Goal: Information Seeking & Learning: Learn about a topic

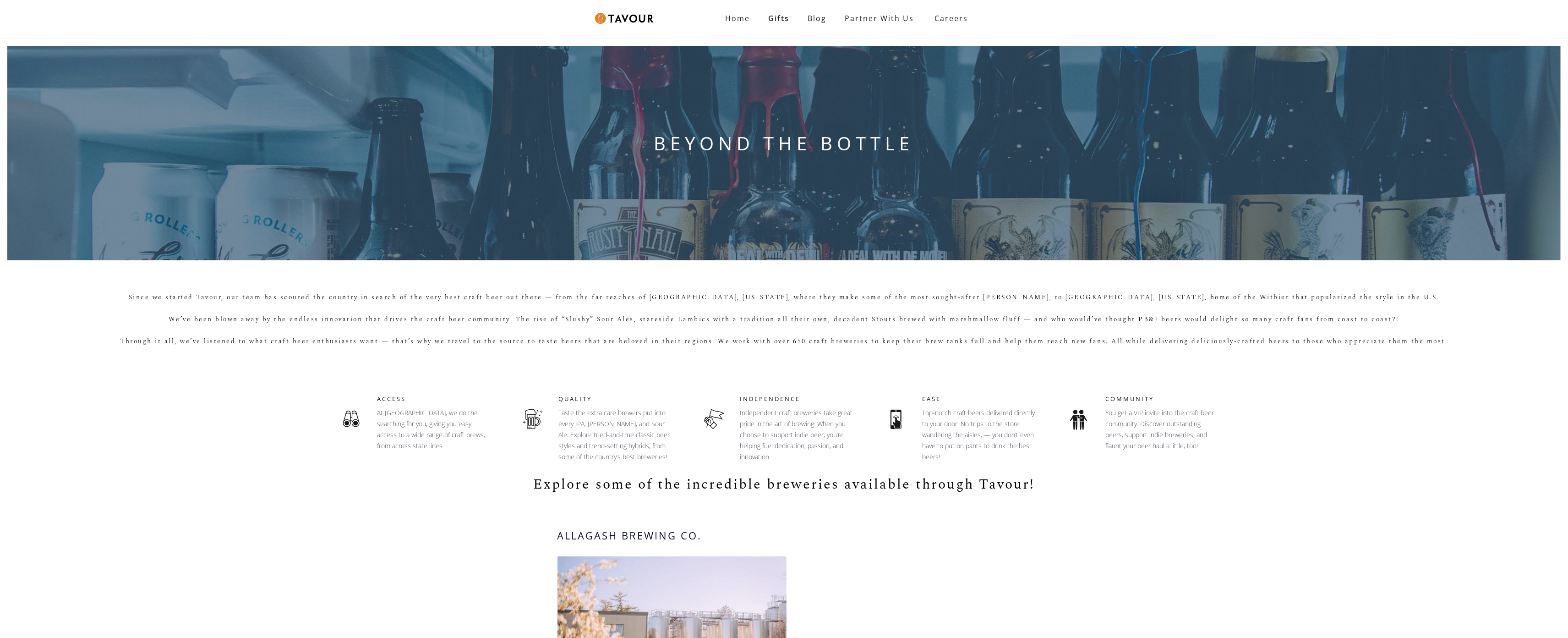
click at [63, 82] on div "BEYOND THE BOTTLE" at bounding box center [784, 153] width 1568 height 229
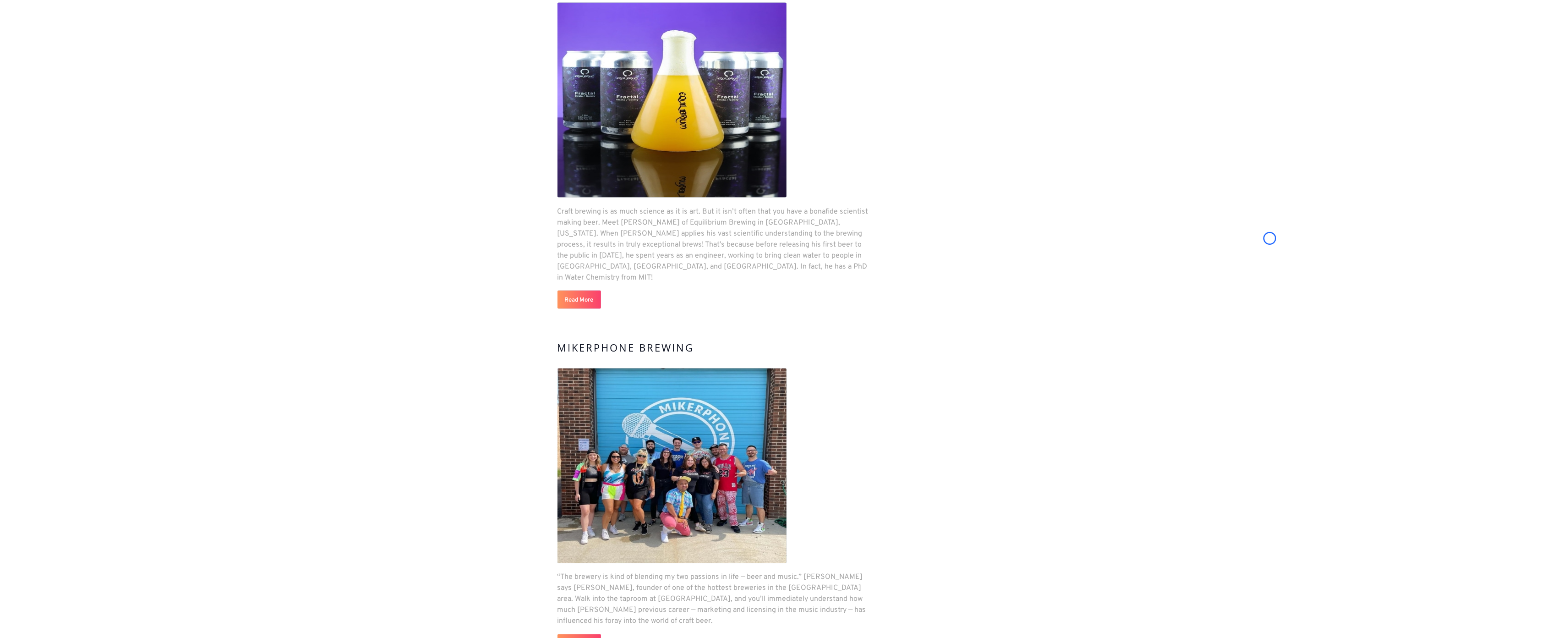
scroll to position [1990, 0]
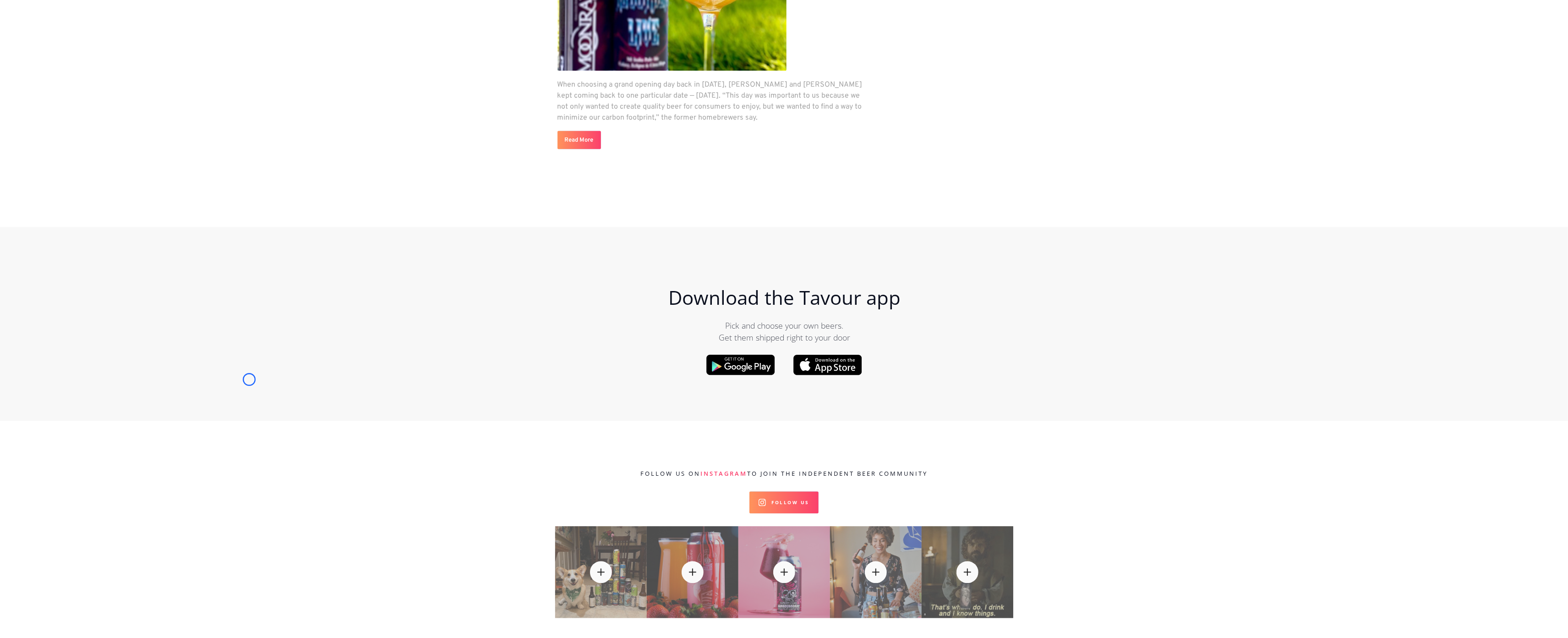
scroll to position [2780, 0]
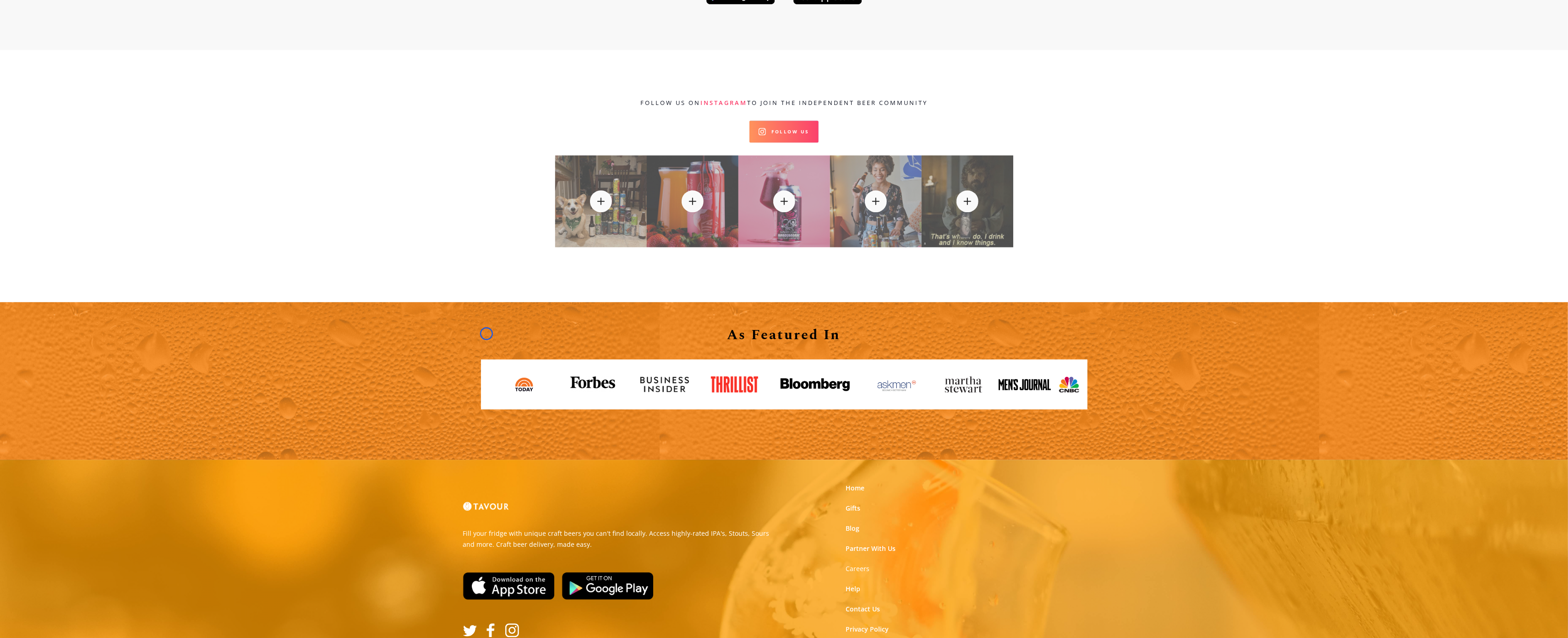
click at [487, 377] on link at bounding box center [488, 384] width 15 height 15
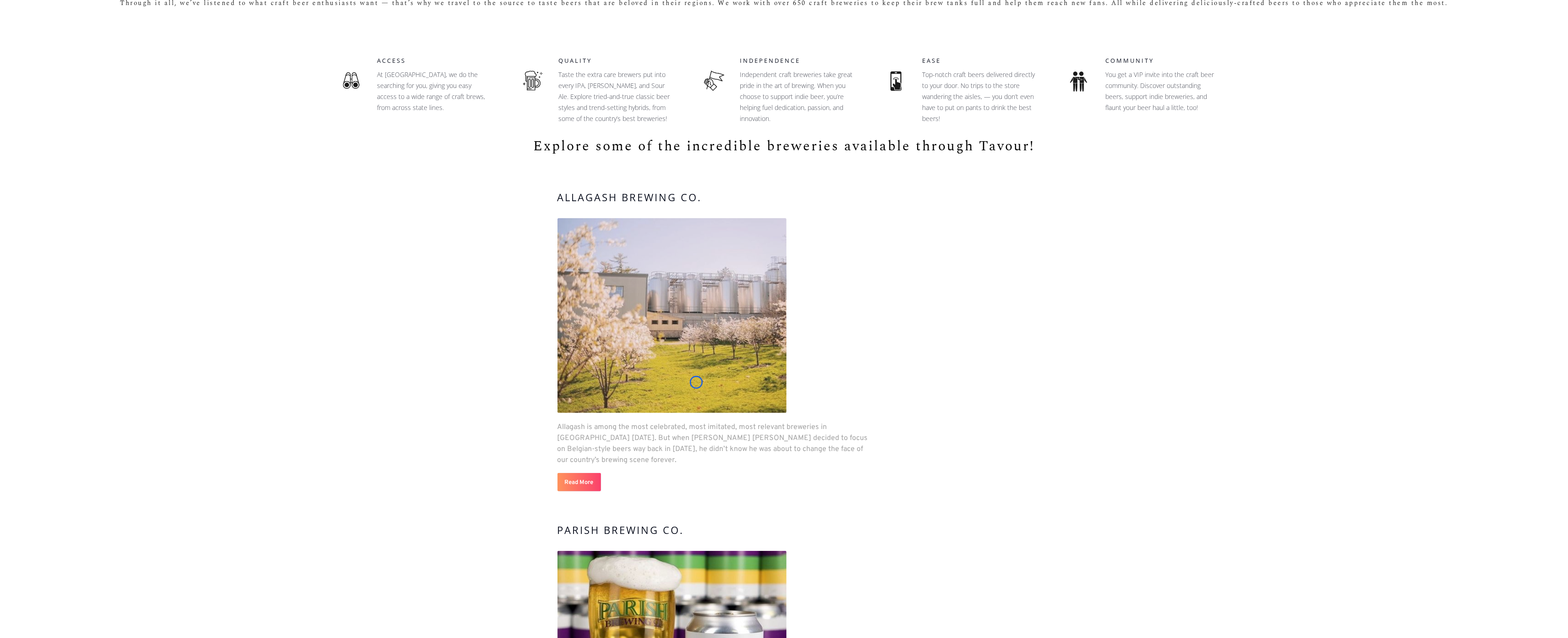
click at [696, 383] on img at bounding box center [672, 316] width 229 height 195
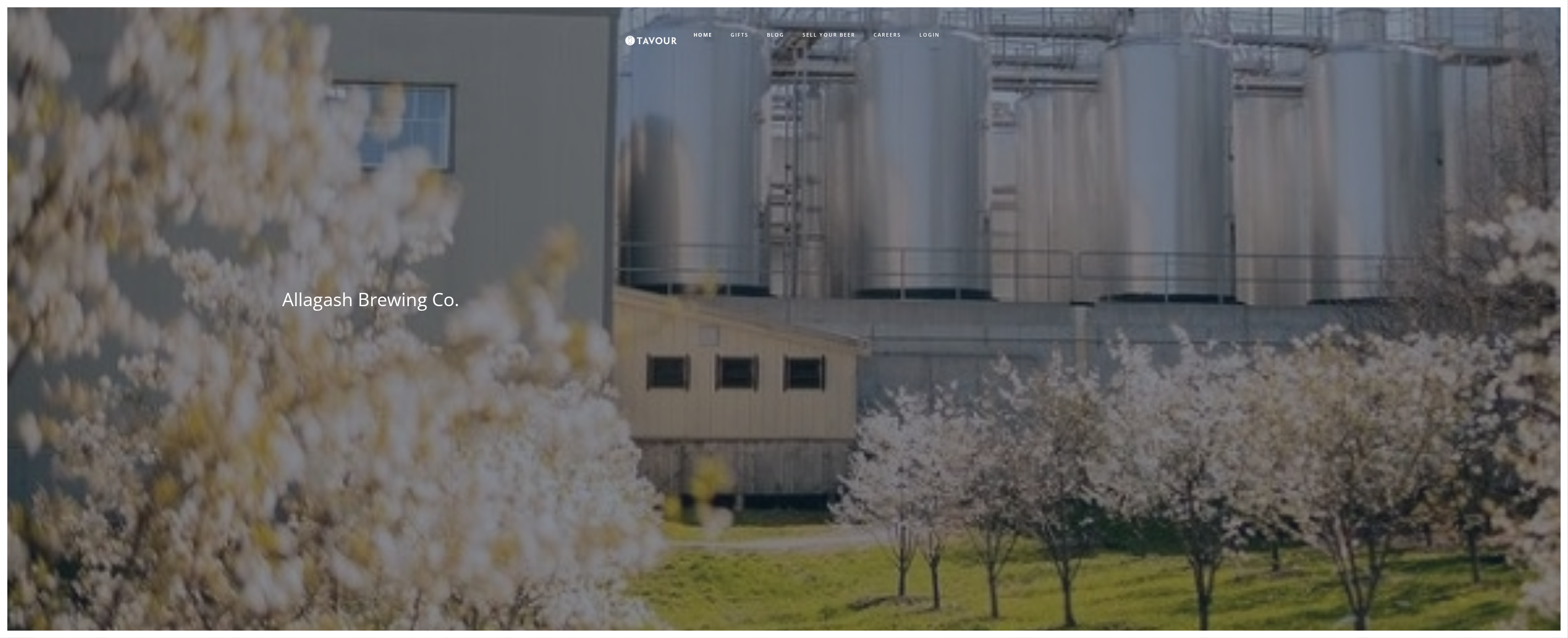
click at [696, 383] on div "Allagash Brewing Co. Tavour" at bounding box center [783, 326] width 1516 height 638
click at [57, 84] on div "Allagash Brewing Co. Tavour" at bounding box center [783, 326] width 1516 height 638
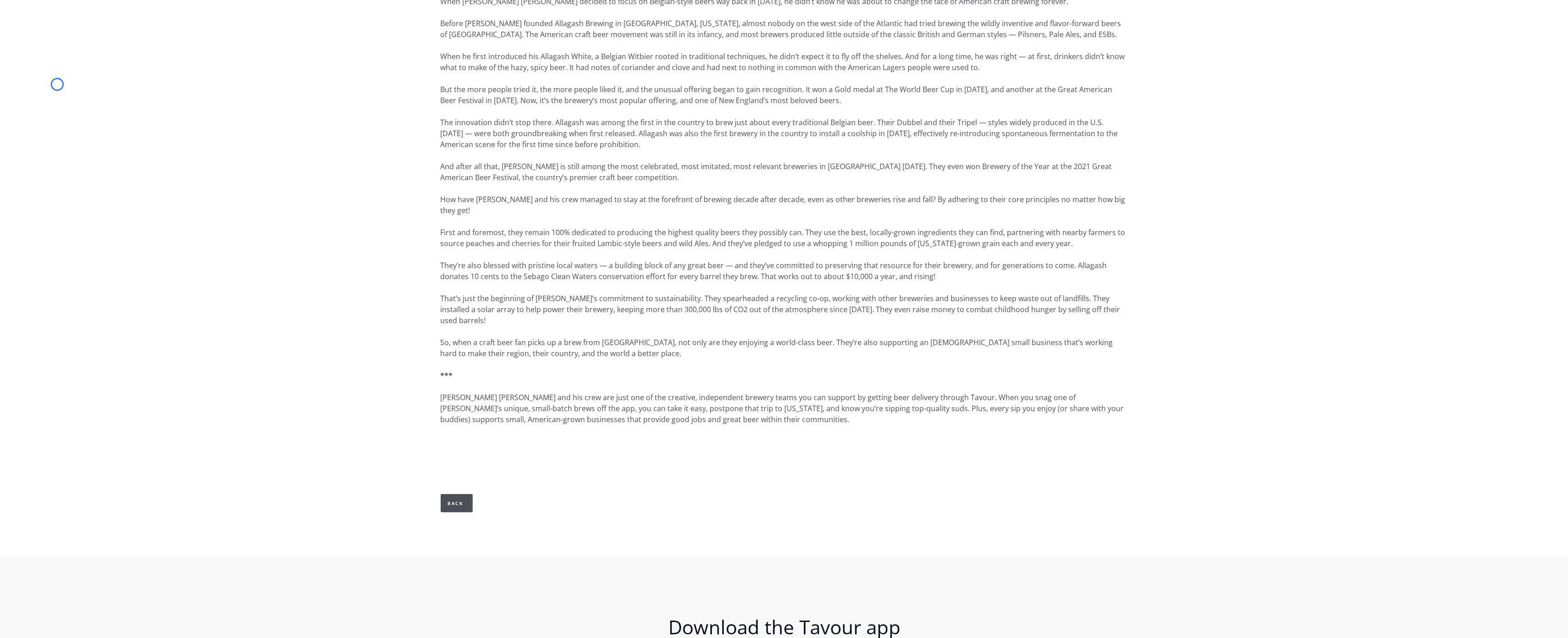
scroll to position [694, 0]
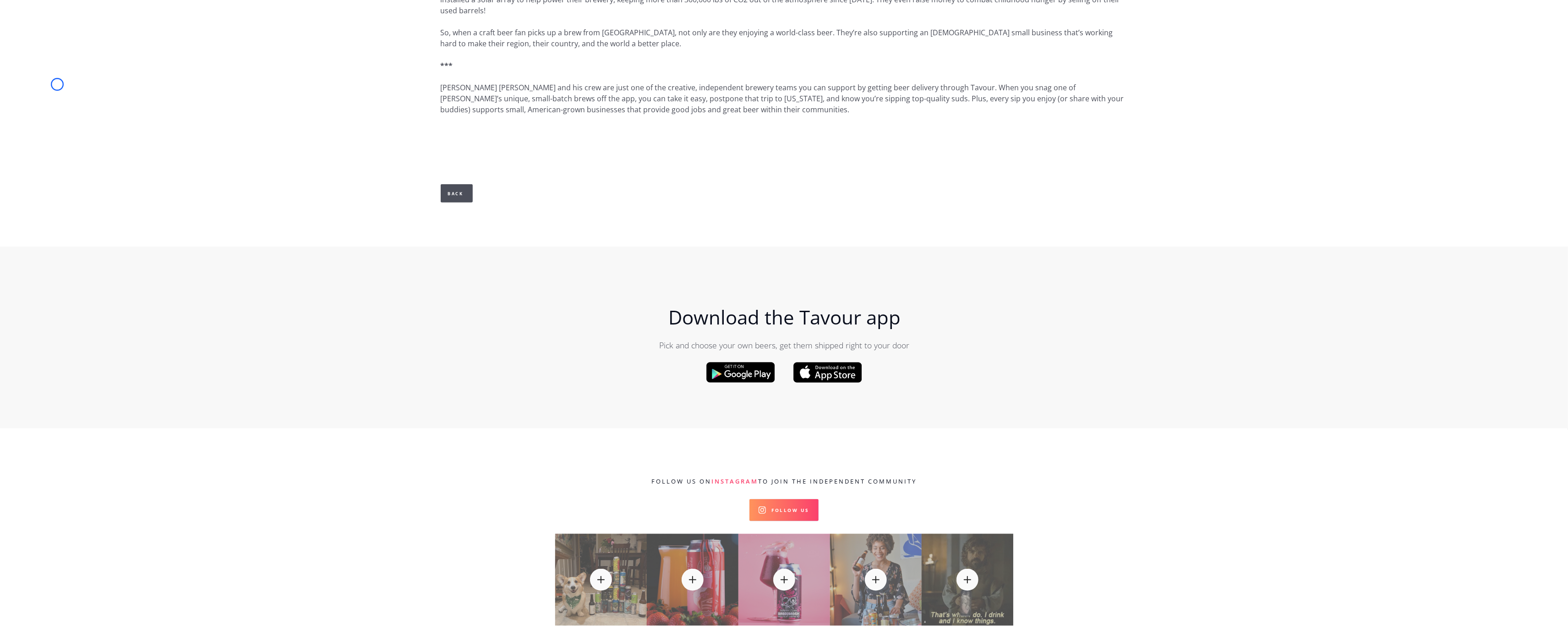
scroll to position [1382, 0]
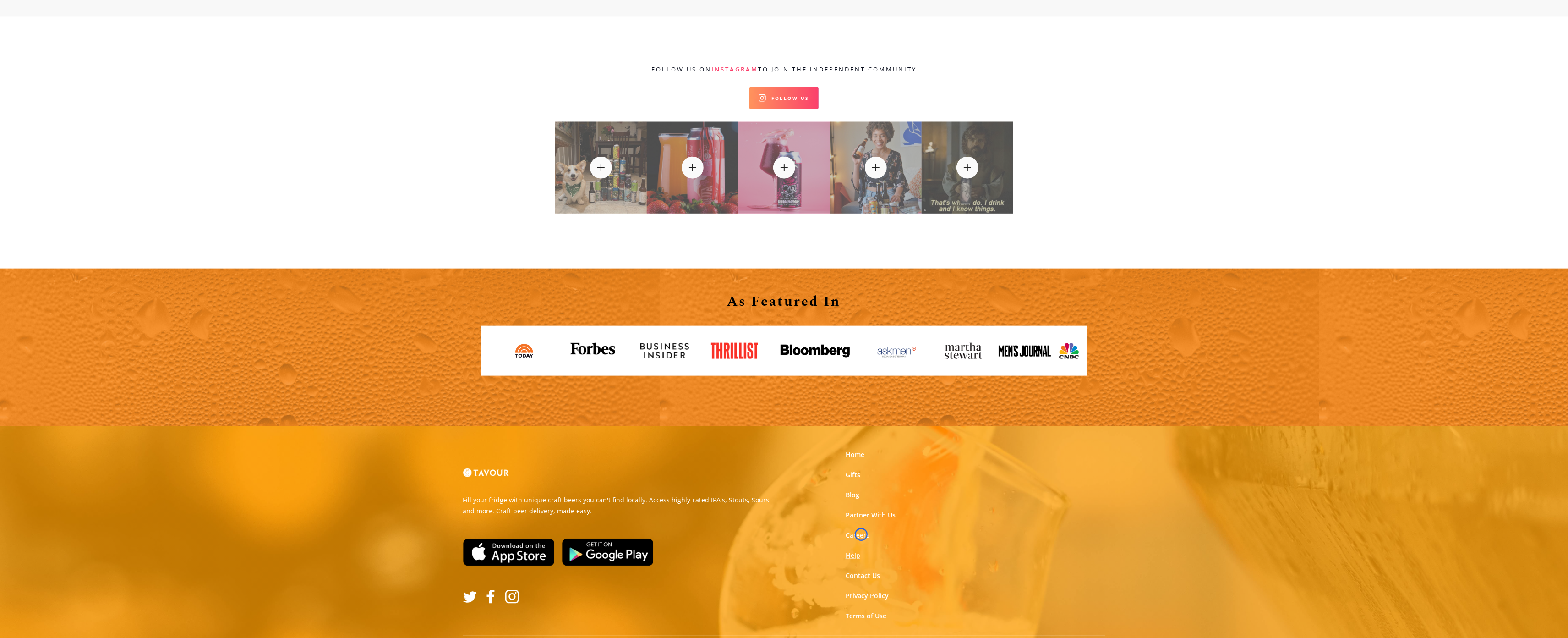
click at [860, 551] on link "Help" at bounding box center [852, 556] width 15 height 9
